Goal: Navigation & Orientation: Find specific page/section

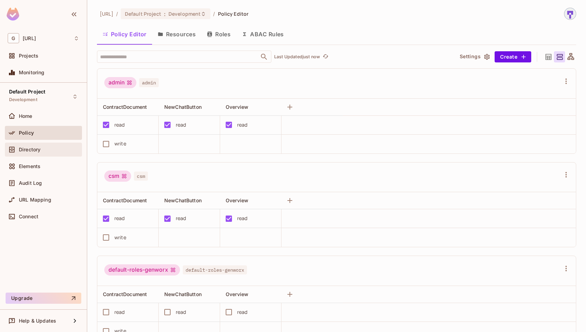
click at [37, 147] on span "Directory" at bounding box center [30, 150] width 22 height 6
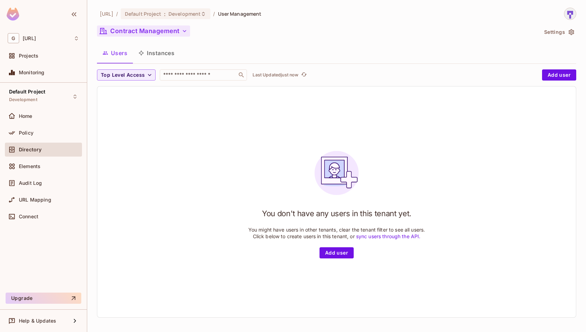
click at [182, 34] on icon "button" at bounding box center [184, 31] width 7 height 7
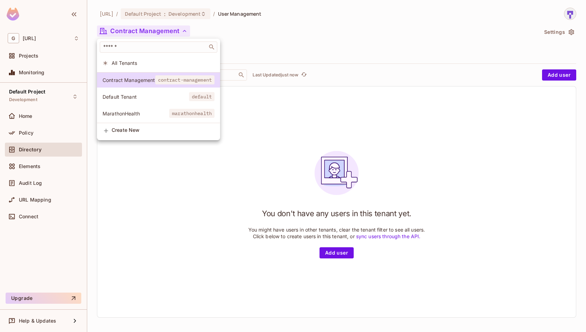
click at [177, 101] on li "Default Tenant default" at bounding box center [158, 96] width 123 height 15
